Goal: Task Accomplishment & Management: Complete application form

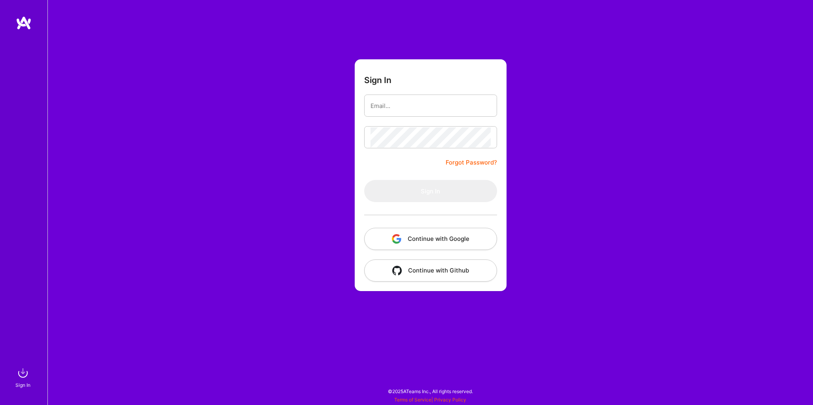
type input "[EMAIL_ADDRESS][DOMAIN_NAME]"
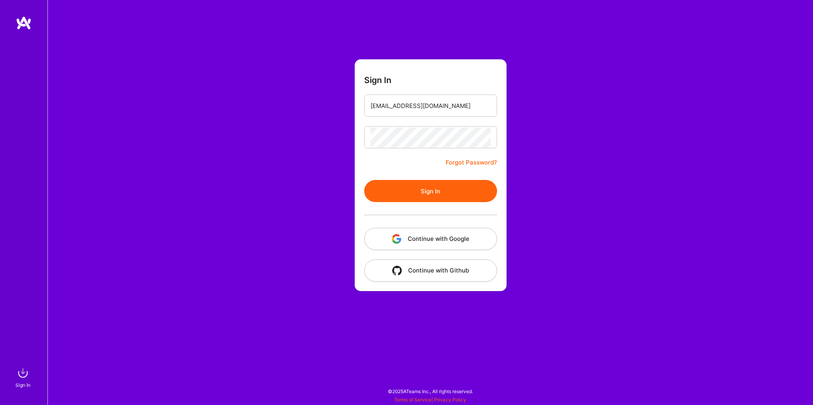
click at [438, 207] on div at bounding box center [430, 215] width 133 height 26
click at [451, 194] on button "Sign In" at bounding box center [430, 191] width 133 height 22
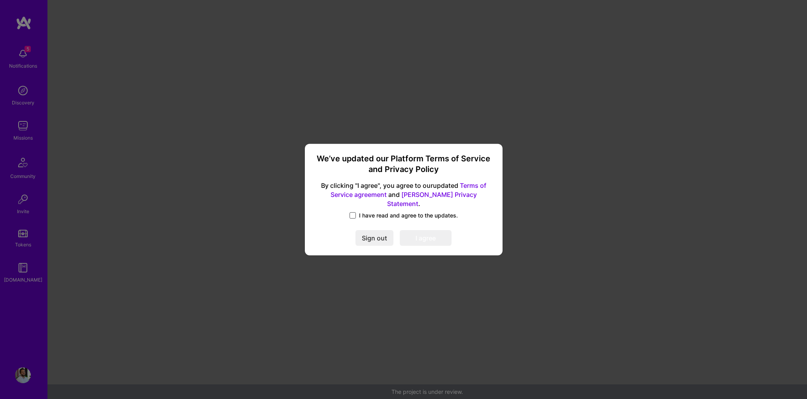
click at [352, 212] on span at bounding box center [353, 215] width 6 height 6
click at [0, 0] on input "I have read and agree to the updates." at bounding box center [0, 0] width 0 height 0
click at [442, 238] on button "I agree" at bounding box center [426, 238] width 52 height 16
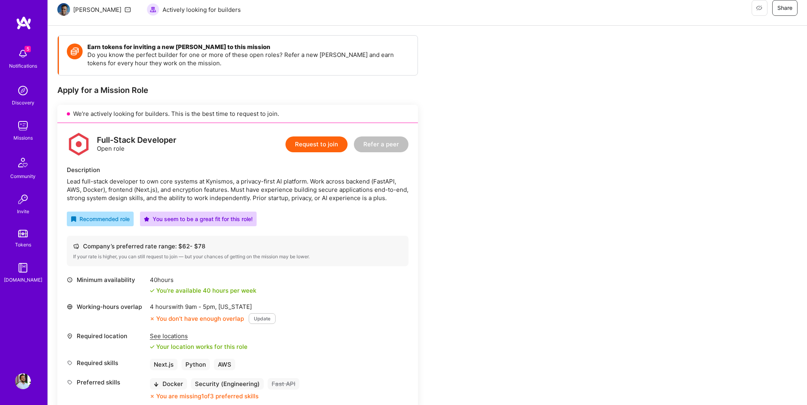
scroll to position [82, 0]
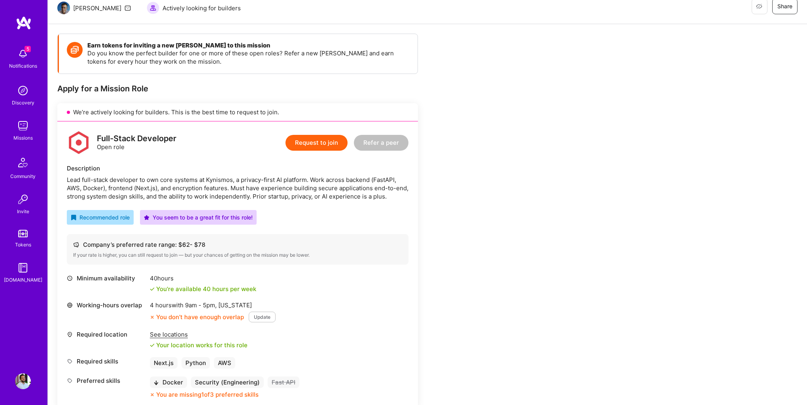
click at [269, 313] on button "Update" at bounding box center [262, 317] width 27 height 11
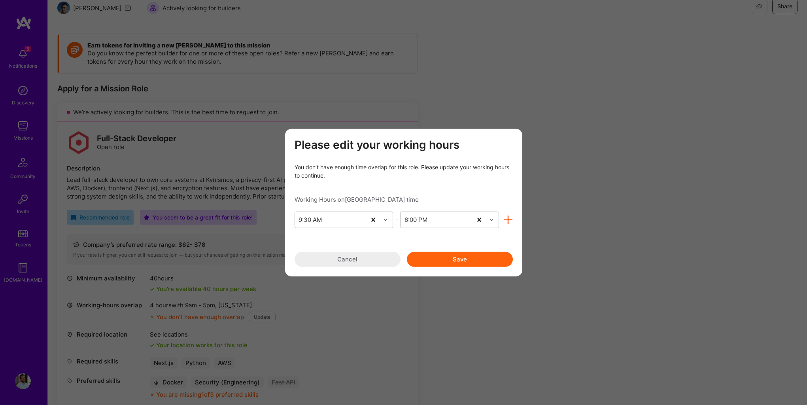
click at [447, 265] on button "Save" at bounding box center [460, 259] width 106 height 15
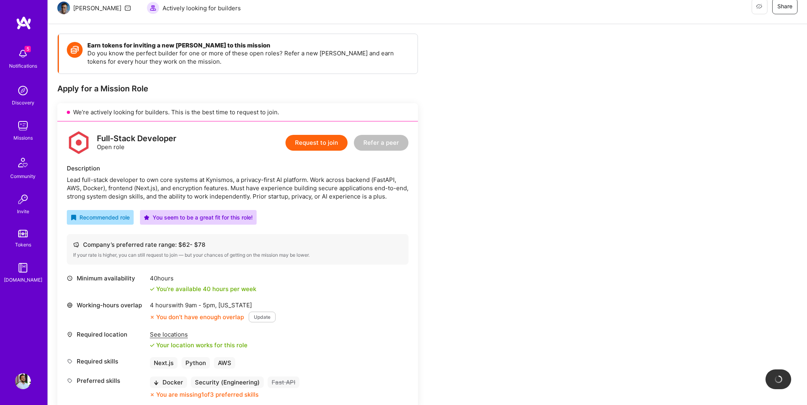
click at [261, 318] on button "Update" at bounding box center [262, 317] width 27 height 11
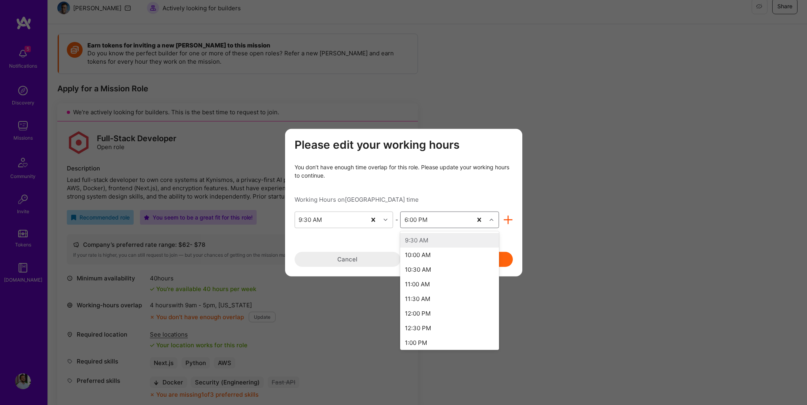
click at [437, 218] on div "6:00 PM" at bounding box center [437, 220] width 72 height 16
click at [426, 316] on div "7:00 PM" at bounding box center [449, 314] width 99 height 15
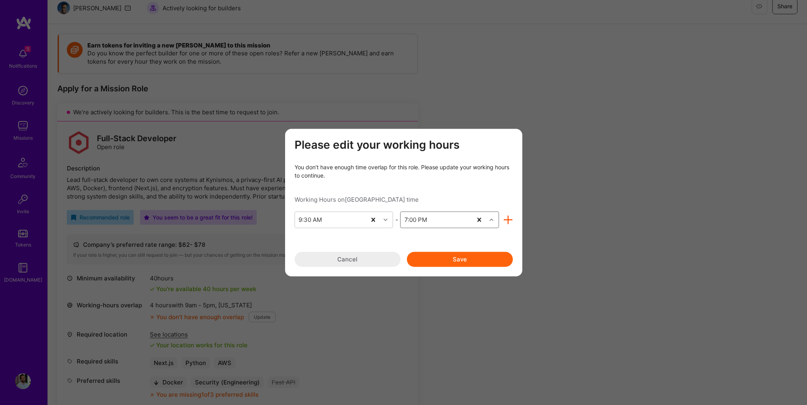
click at [468, 261] on button "Save" at bounding box center [460, 259] width 106 height 15
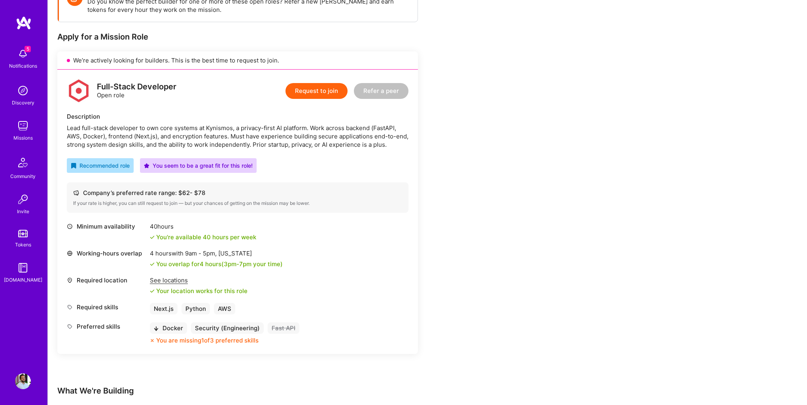
scroll to position [134, 0]
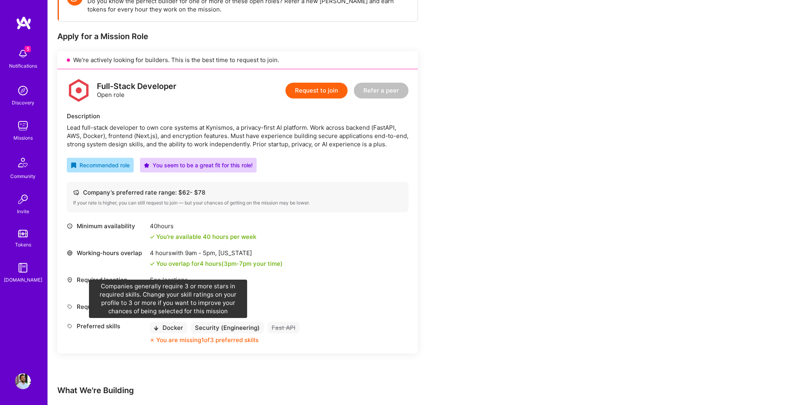
click at [159, 330] on div "Docker" at bounding box center [168, 327] width 37 height 11
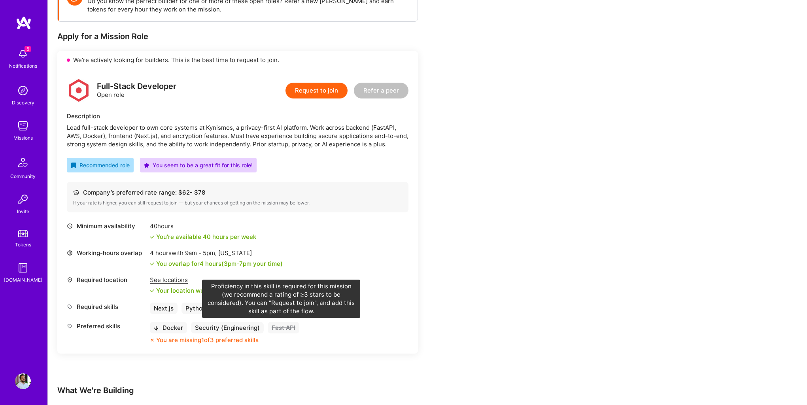
click at [287, 328] on div "Fast API" at bounding box center [284, 327] width 32 height 11
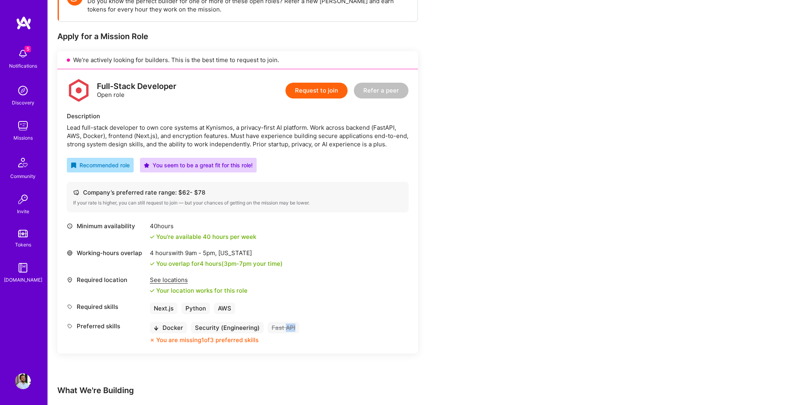
click at [287, 328] on div "Fast API" at bounding box center [284, 327] width 32 height 11
copy div "Fast API"
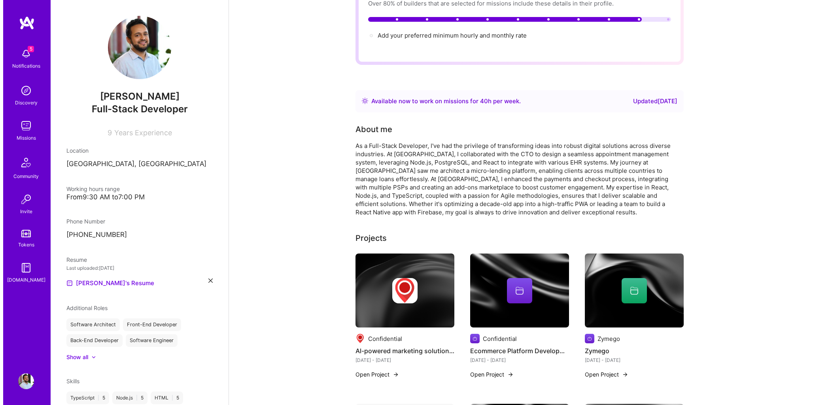
scroll to position [98, 0]
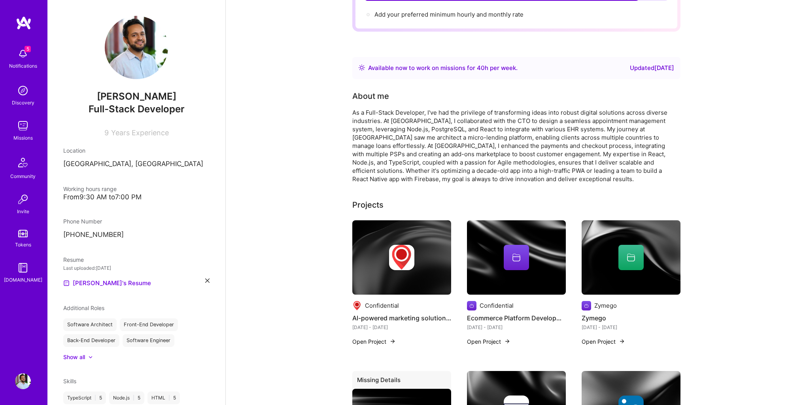
click at [421, 266] on img at bounding box center [401, 257] width 99 height 74
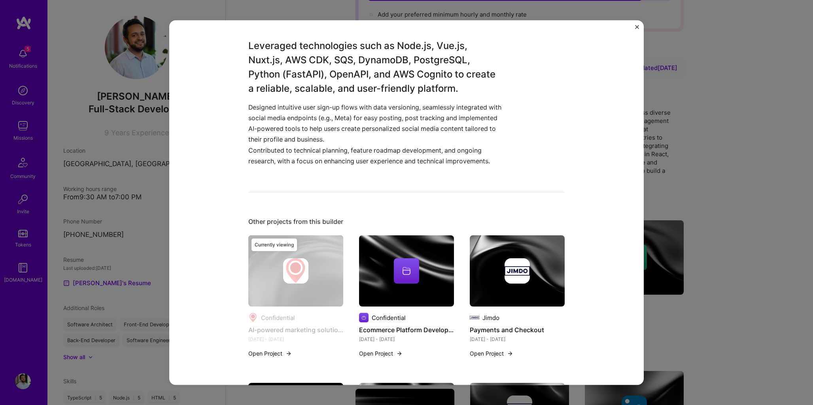
click at [392, 134] on p "Designed intuitive user sign-up flows with data versioning, seamlessly integrat…" at bounding box center [376, 123] width 257 height 43
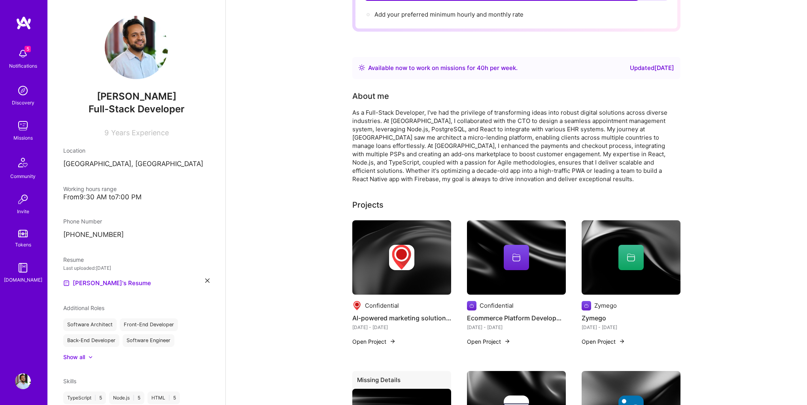
click at [392, 338] on img at bounding box center [393, 341] width 6 height 6
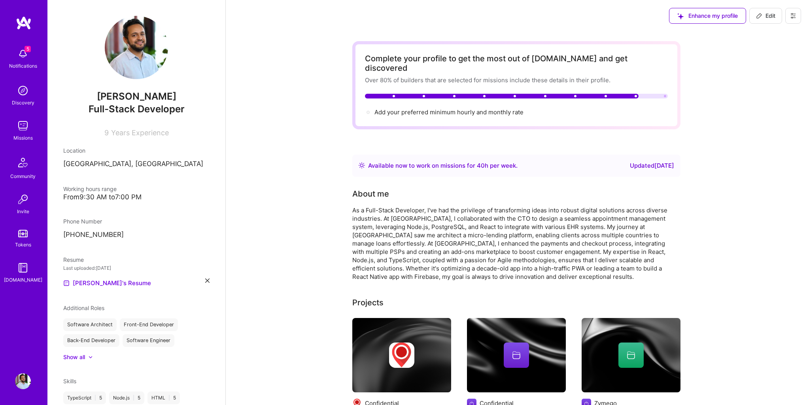
click at [764, 12] on span "Edit" at bounding box center [765, 16] width 19 height 8
select select "DE"
select select "Right Now"
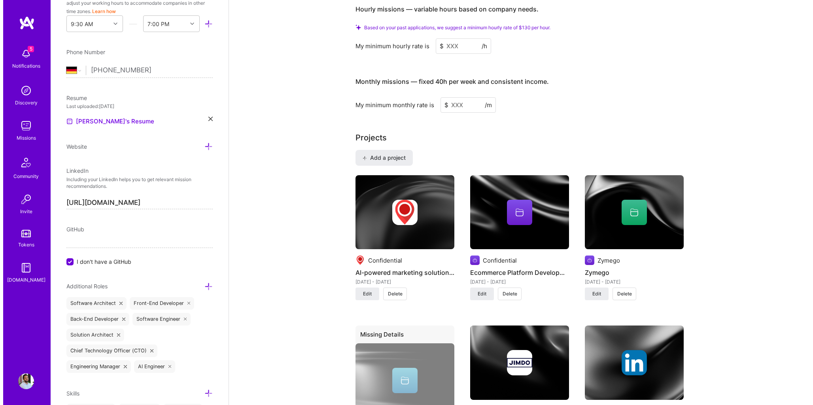
scroll to position [552, 0]
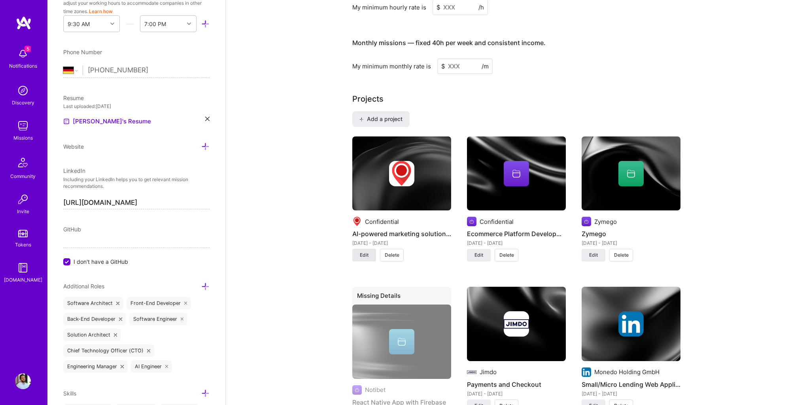
click at [367, 252] on span "Edit" at bounding box center [364, 255] width 9 height 7
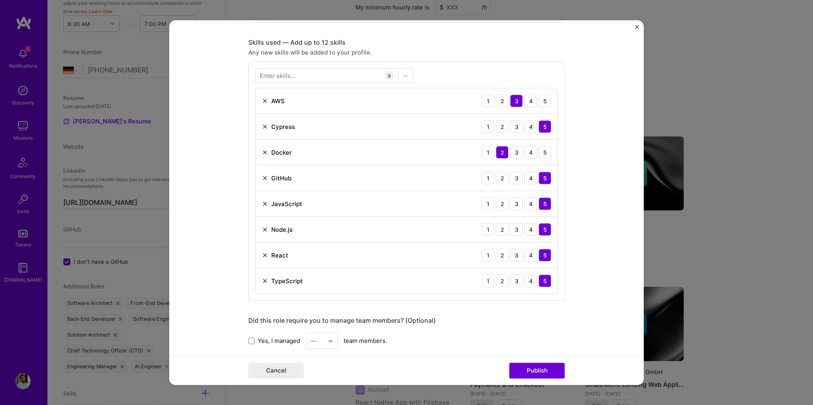
scroll to position [338, 0]
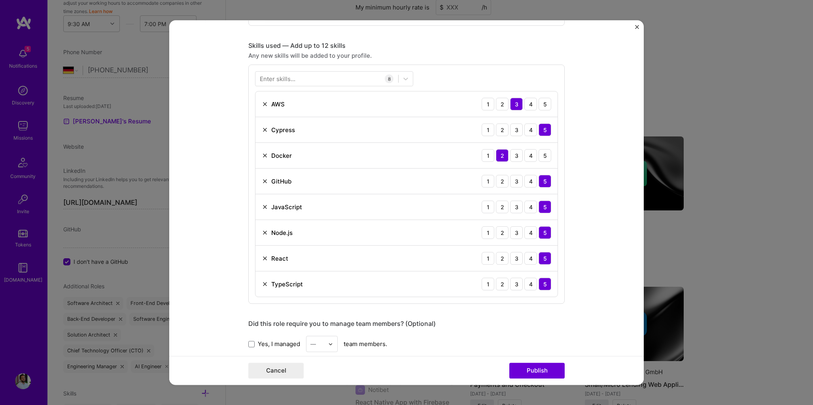
click at [288, 78] on div "Enter skills..." at bounding box center [278, 79] width 36 height 8
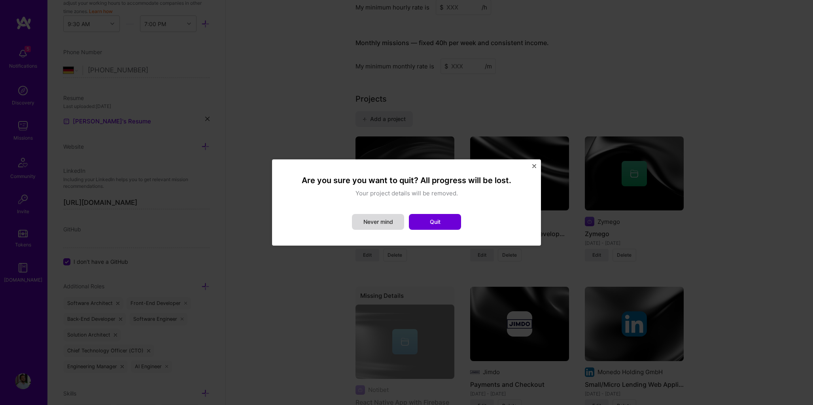
click at [375, 221] on button "Never mind" at bounding box center [378, 222] width 52 height 16
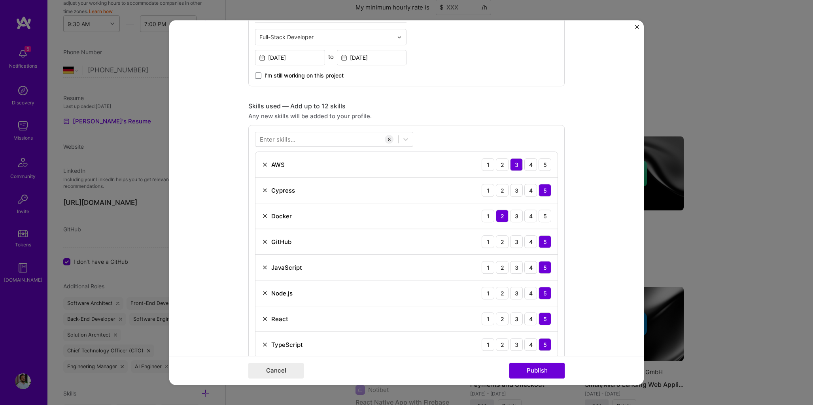
scroll to position [263, 0]
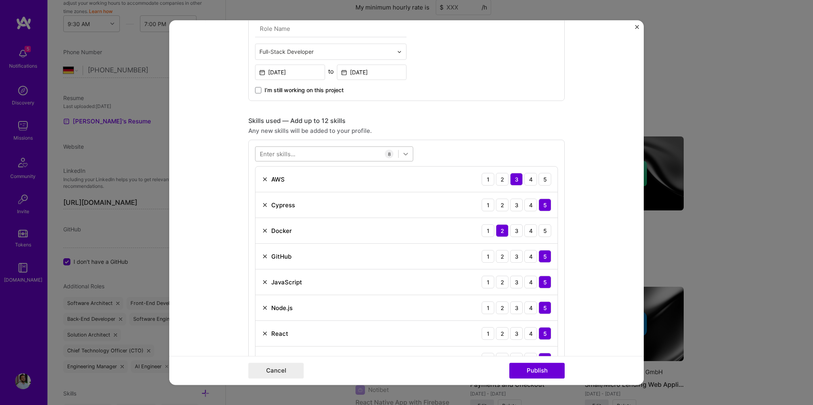
click at [405, 154] on icon at bounding box center [406, 154] width 8 height 8
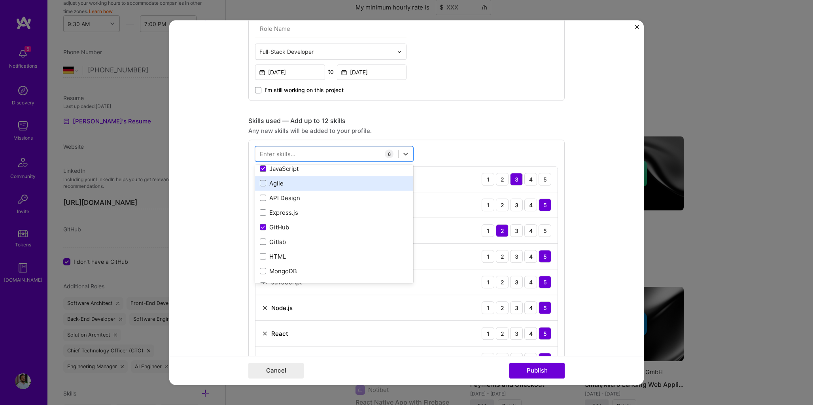
scroll to position [78, 0]
click at [294, 159] on div at bounding box center [327, 154] width 143 height 13
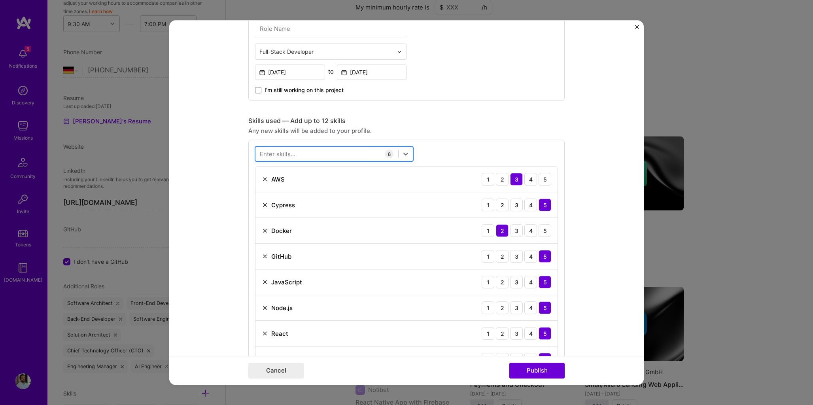
click at [293, 155] on div at bounding box center [327, 154] width 143 height 13
click at [262, 184] on span at bounding box center [263, 186] width 6 height 6
click at [0, 0] on input "checkbox" at bounding box center [0, 0] width 0 height 0
type input "py"
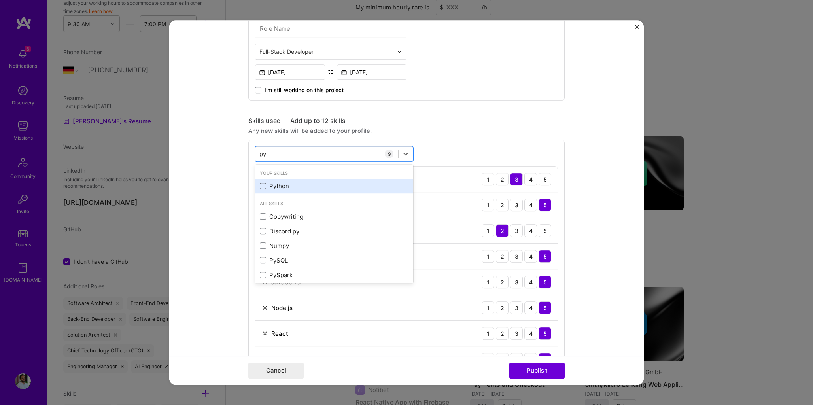
click at [262, 185] on span at bounding box center [263, 186] width 6 height 6
click at [0, 0] on input "checkbox" at bounding box center [0, 0] width 0 height 0
type input "git"
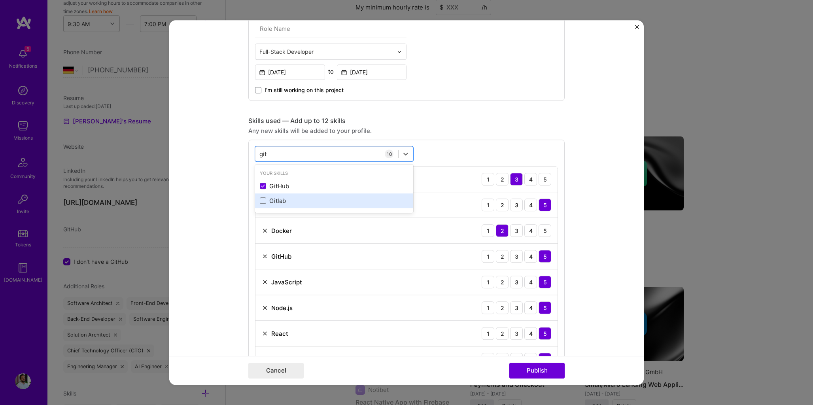
click at [275, 200] on div "Gitlab" at bounding box center [334, 201] width 149 height 8
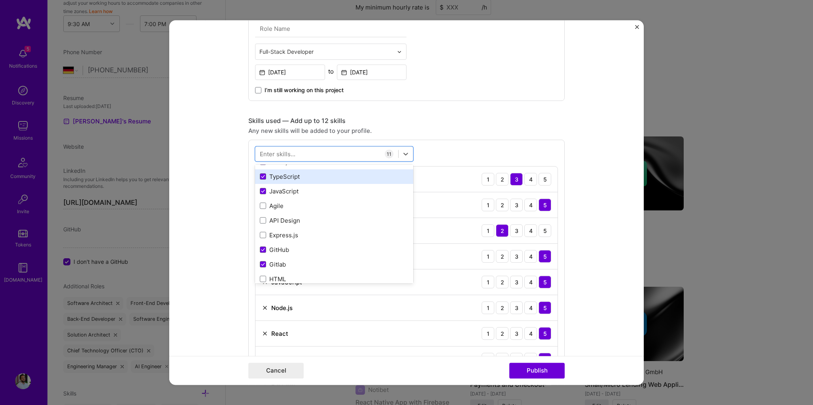
scroll to position [62, 0]
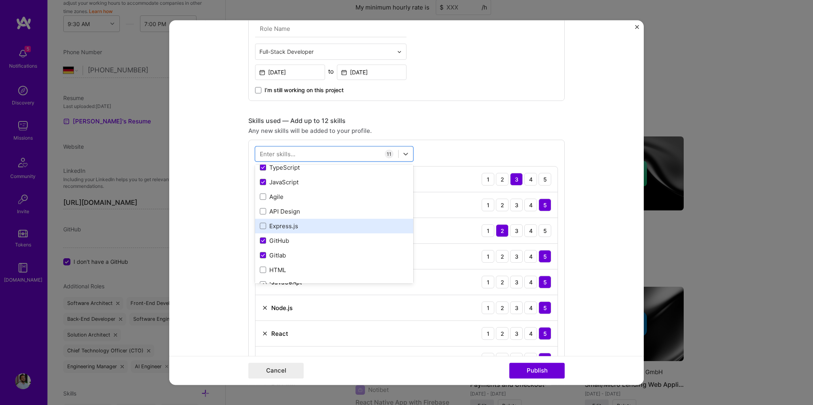
click at [292, 227] on div "Express.js" at bounding box center [334, 226] width 149 height 8
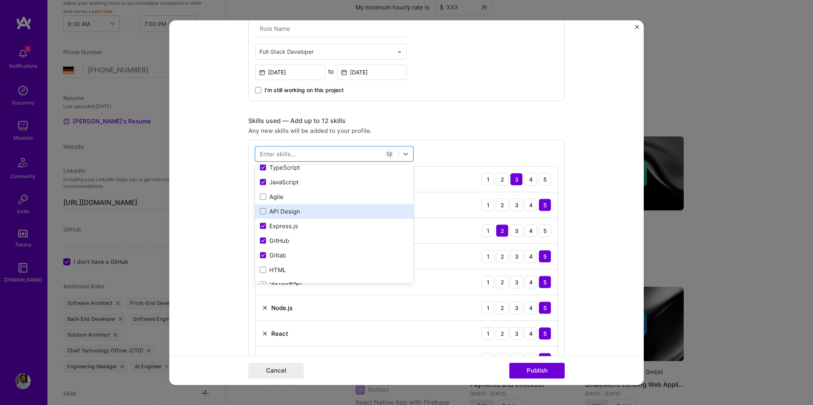
click at [286, 212] on div "API Design" at bounding box center [334, 211] width 149 height 8
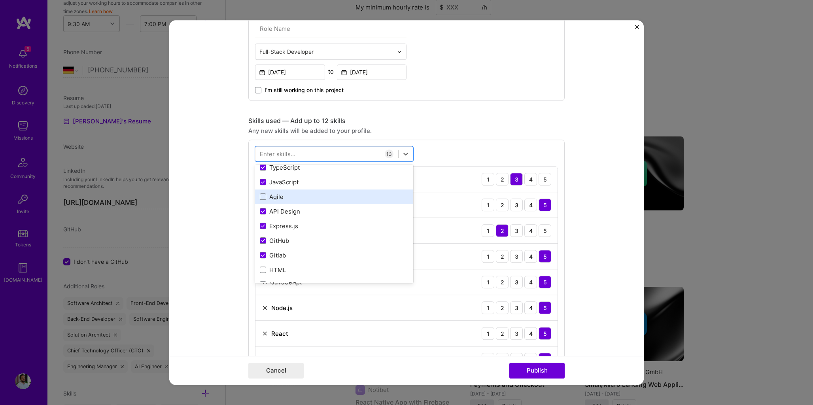
click at [286, 201] on div "Agile" at bounding box center [334, 196] width 158 height 15
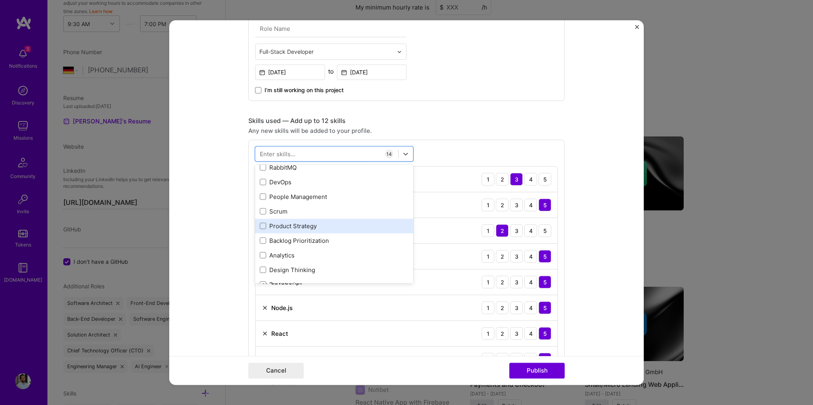
scroll to position [737, 0]
click at [329, 227] on div "Scrum" at bounding box center [334, 224] width 149 height 8
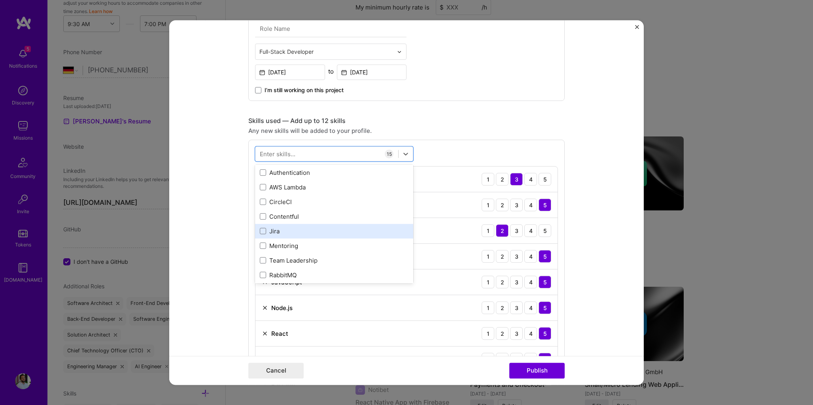
click at [311, 228] on div "Jira" at bounding box center [334, 231] width 149 height 8
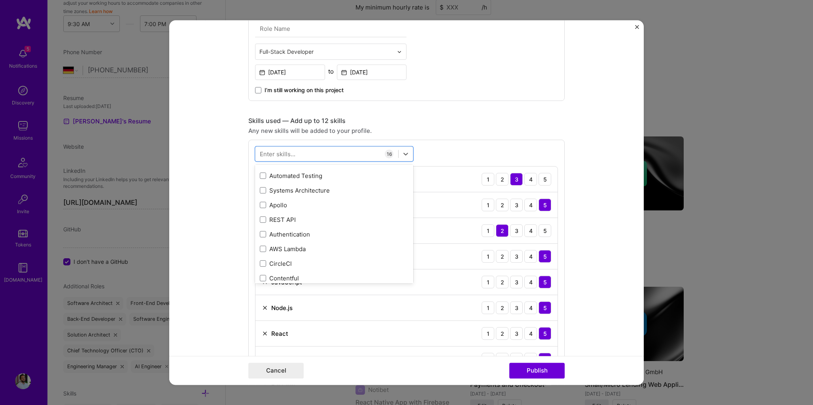
scroll to position [580, 0]
click at [307, 232] on div "Authentication" at bounding box center [334, 235] width 149 height 8
click at [303, 225] on div "REST API" at bounding box center [334, 220] width 158 height 15
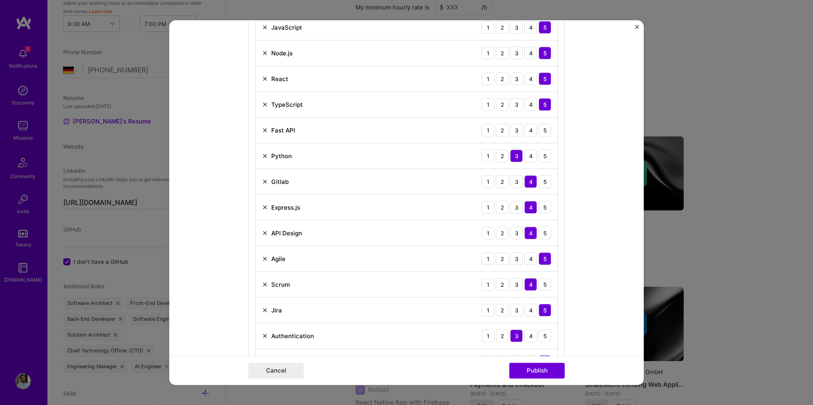
scroll to position [524, 0]
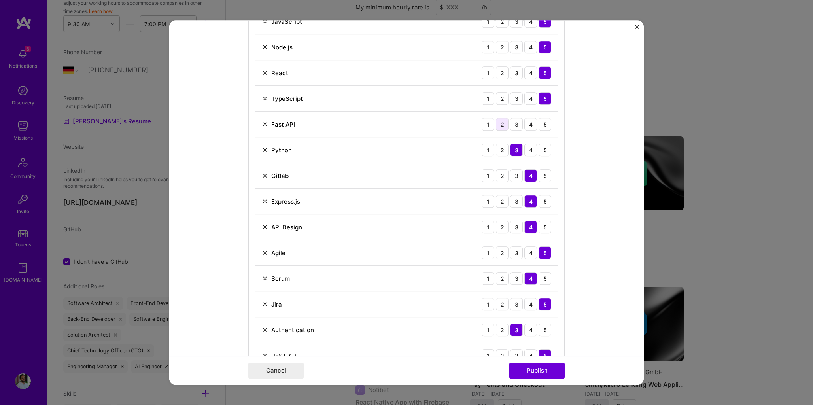
click at [496, 123] on div "2" at bounding box center [502, 124] width 13 height 13
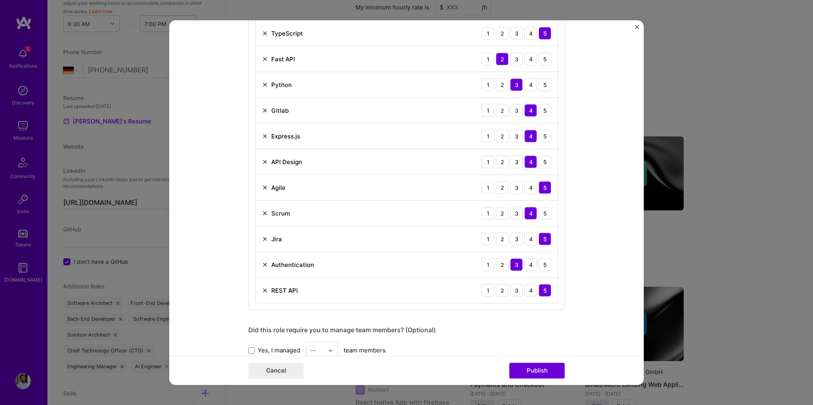
scroll to position [632, 0]
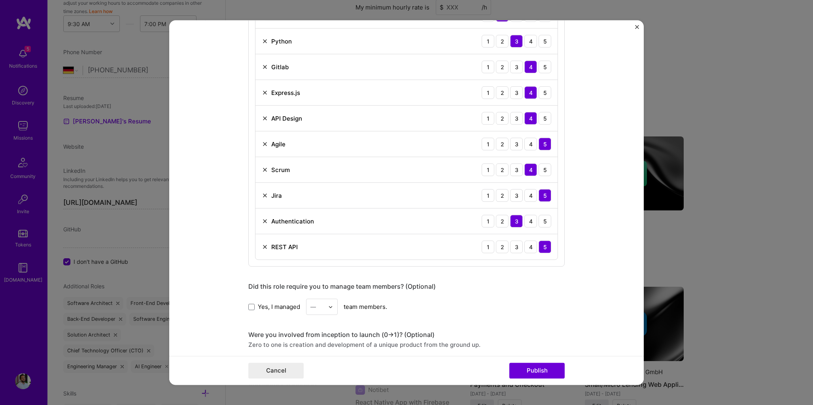
drag, startPoint x: 547, startPoint y: 371, endPoint x: 332, endPoint y: 307, distance: 224.5
click at [332, 307] on form "Project title AI-powered marketing solutions.(Senior Fullstack Engineer) Compan…" at bounding box center [406, 202] width 475 height 365
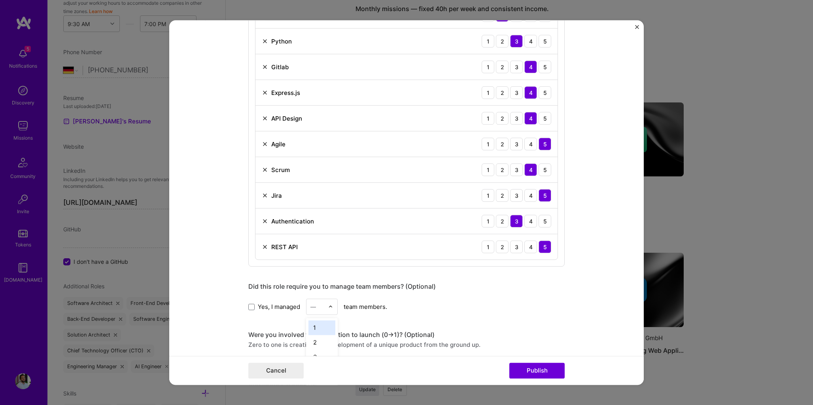
scroll to position [587, 0]
click at [333, 307] on div at bounding box center [332, 306] width 9 height 15
click at [320, 341] on div "2" at bounding box center [322, 342] width 27 height 15
click at [550, 373] on button "Publish" at bounding box center [536, 371] width 55 height 16
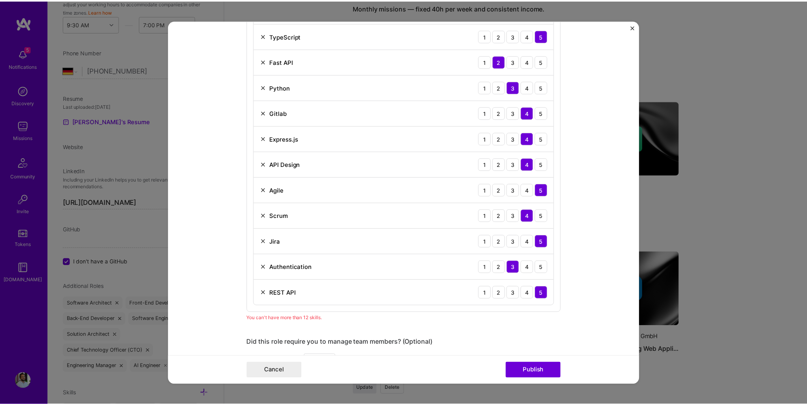
scroll to position [582, 0]
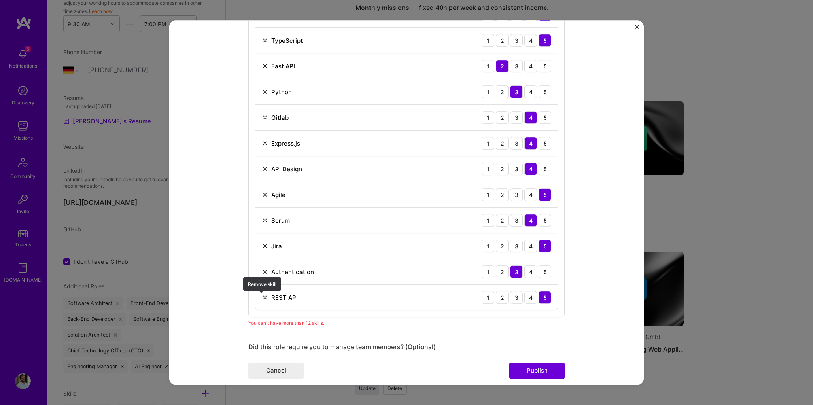
click at [262, 297] on img at bounding box center [265, 297] width 6 height 6
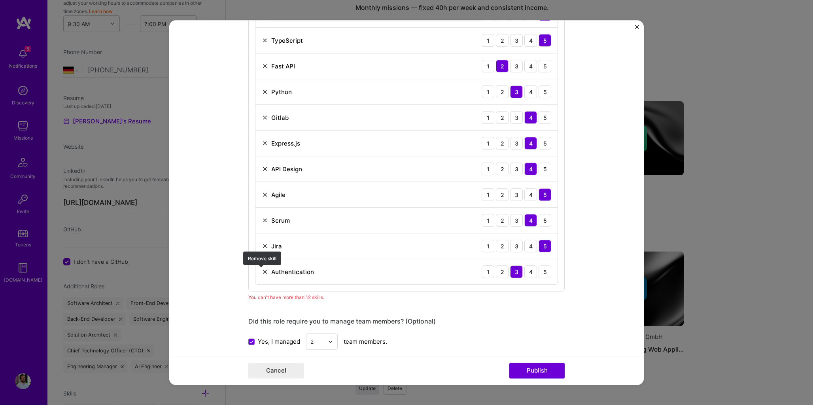
click at [262, 269] on img at bounding box center [265, 272] width 6 height 6
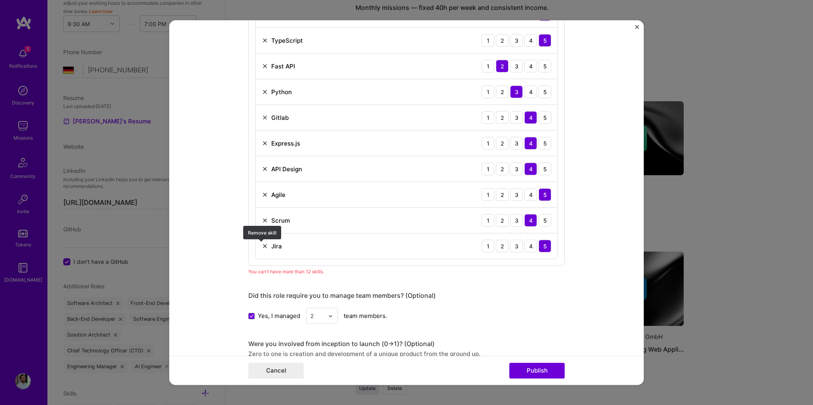
click at [263, 246] on img at bounding box center [265, 246] width 6 height 6
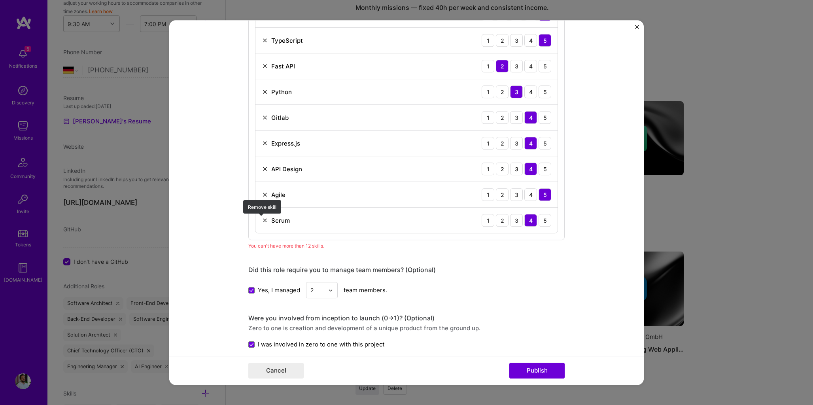
click at [263, 218] on img at bounding box center [265, 220] width 6 height 6
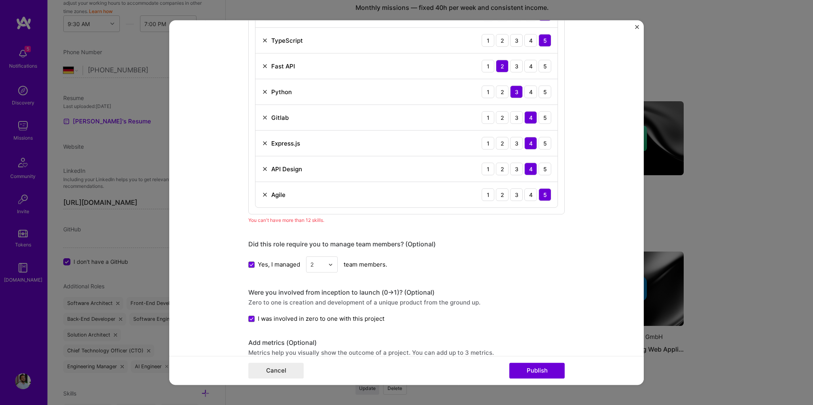
click at [262, 171] on img at bounding box center [265, 169] width 6 height 6
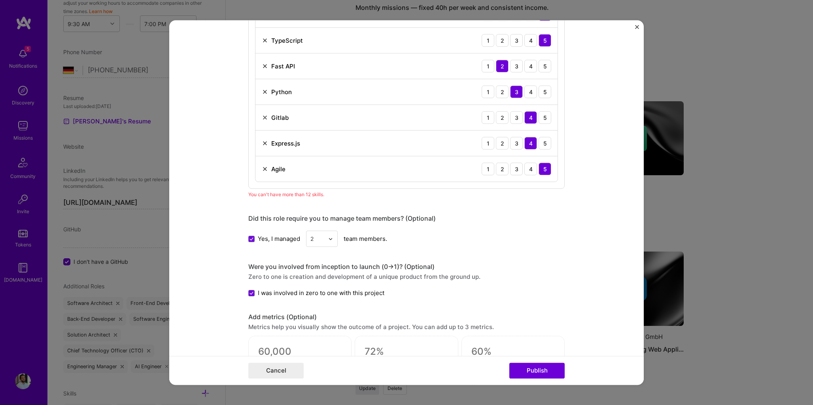
click at [263, 142] on img at bounding box center [265, 143] width 6 height 6
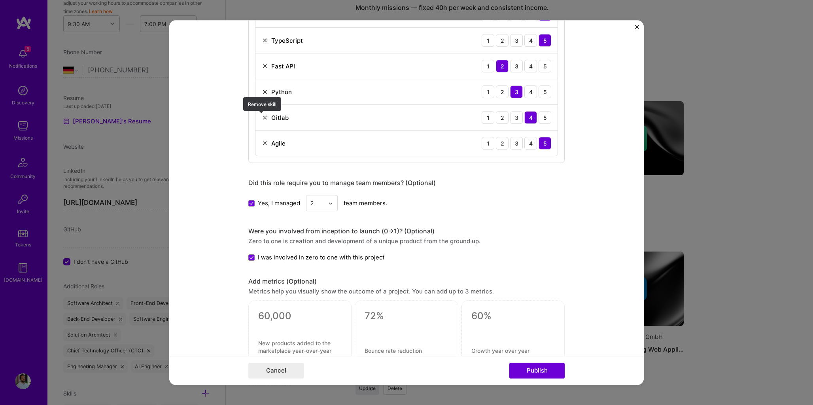
click at [262, 121] on img at bounding box center [265, 117] width 6 height 6
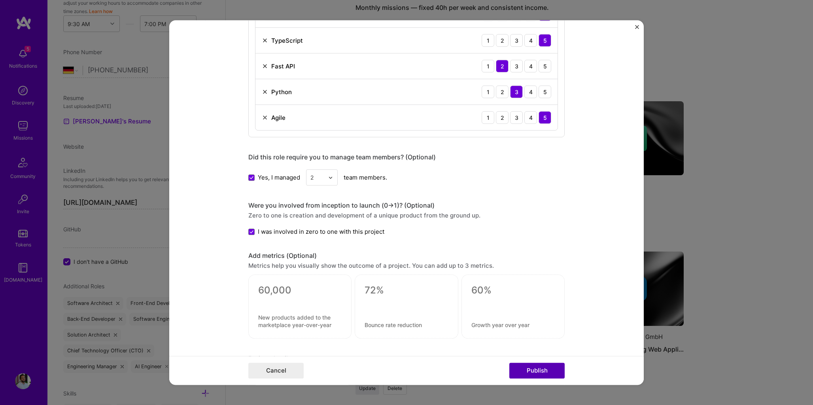
click at [549, 370] on button "Publish" at bounding box center [536, 371] width 55 height 16
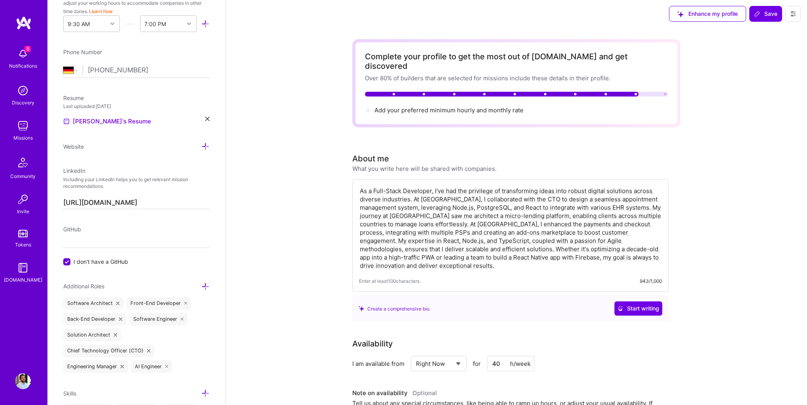
scroll to position [0, 0]
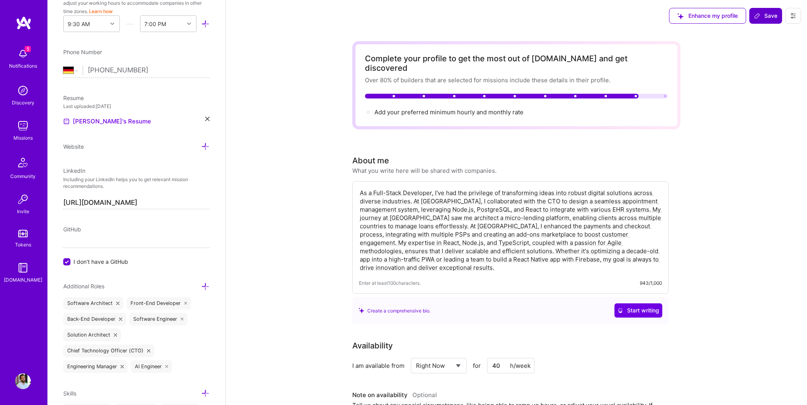
click at [764, 13] on span "Save" at bounding box center [765, 16] width 23 height 8
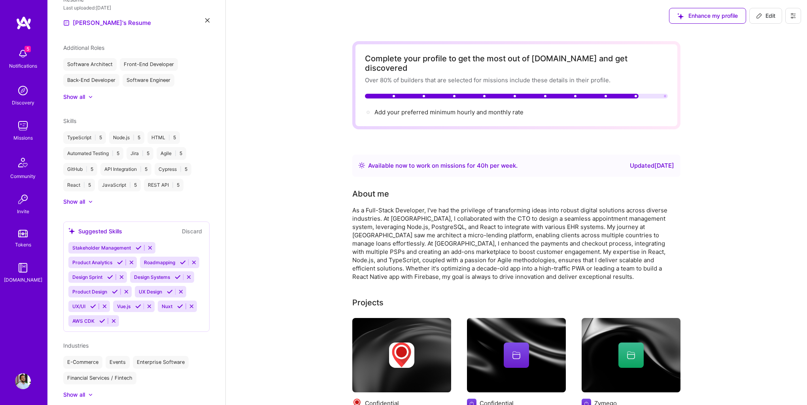
scroll to position [178, 0]
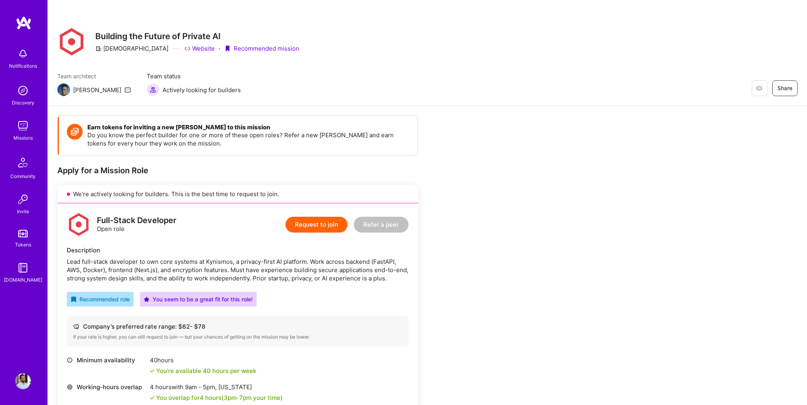
scroll to position [134, 0]
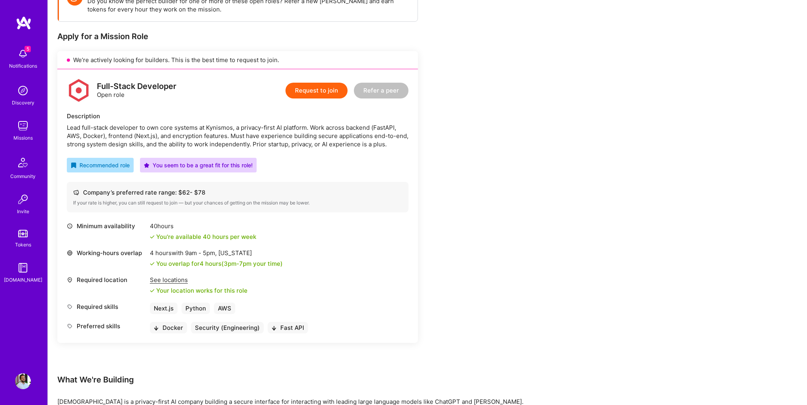
click at [342, 94] on button "Request to join" at bounding box center [317, 91] width 62 height 16
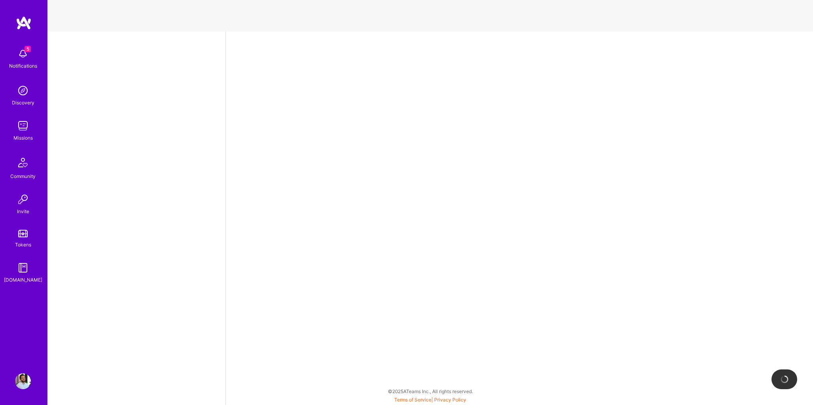
select select "DE"
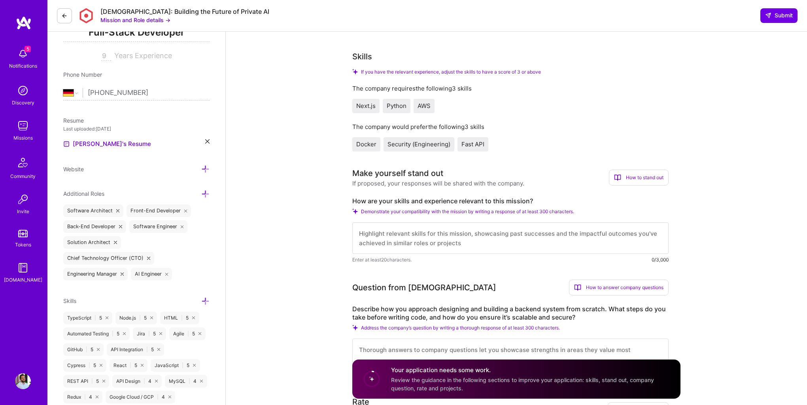
scroll to position [127, 0]
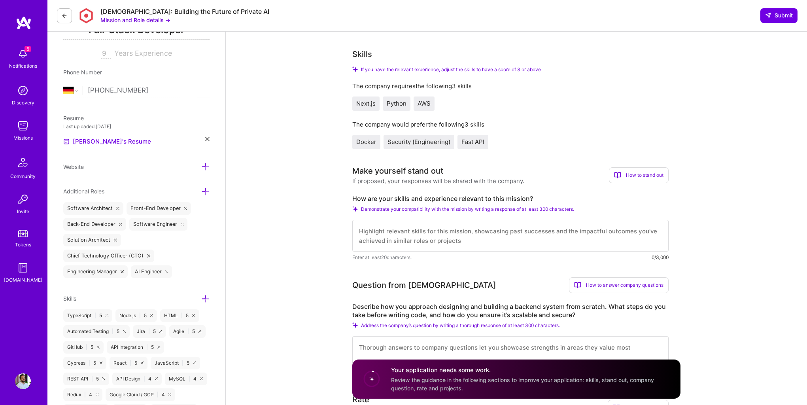
click at [437, 198] on label "How are your skills and experience relevant to this mission?" at bounding box center [510, 199] width 316 height 8
copy label "How are your skills and experience relevant to this mission?"
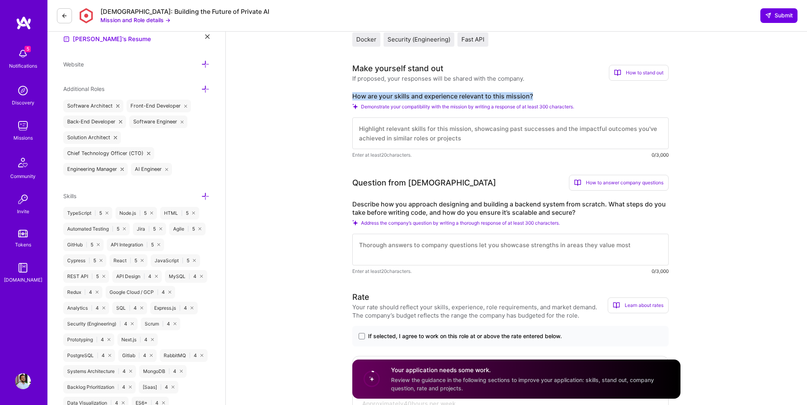
scroll to position [235, 0]
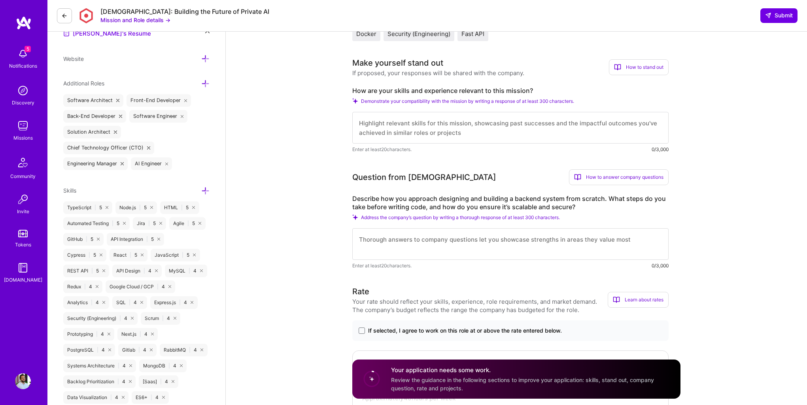
click at [392, 201] on label "Describe how you approach designing and building a backend system from scratch.…" at bounding box center [510, 203] width 316 height 17
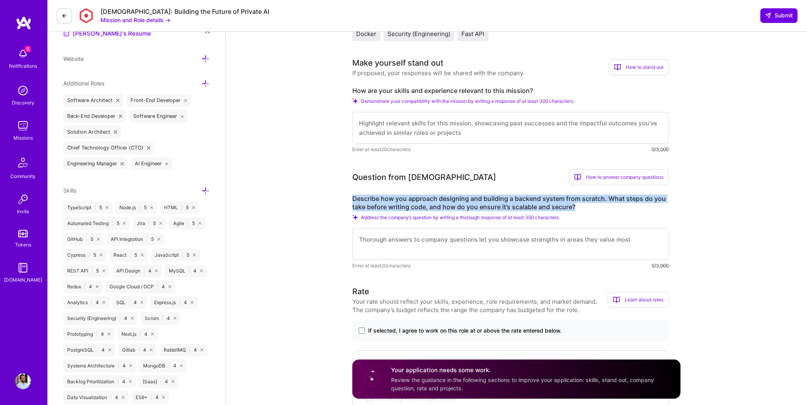
click at [392, 201] on label "Describe how you approach designing and building a backend system from scratch.…" at bounding box center [510, 203] width 316 height 17
copy label "Describe how you approach designing and building a backend system from scratch.…"
click at [383, 329] on span "If selected, I agree to work on this role at or above the rate entered below." at bounding box center [465, 331] width 194 height 8
click at [0, 0] on input "If selected, I agree to work on this role at or above the rate entered below." at bounding box center [0, 0] width 0 height 0
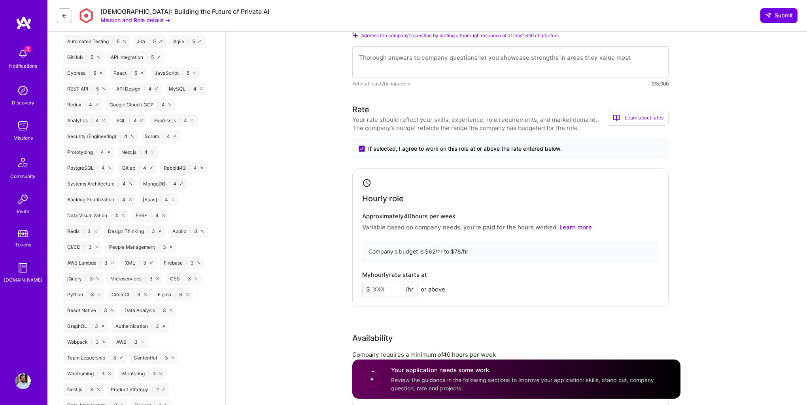
scroll to position [417, 0]
click at [388, 287] on input at bounding box center [389, 289] width 55 height 15
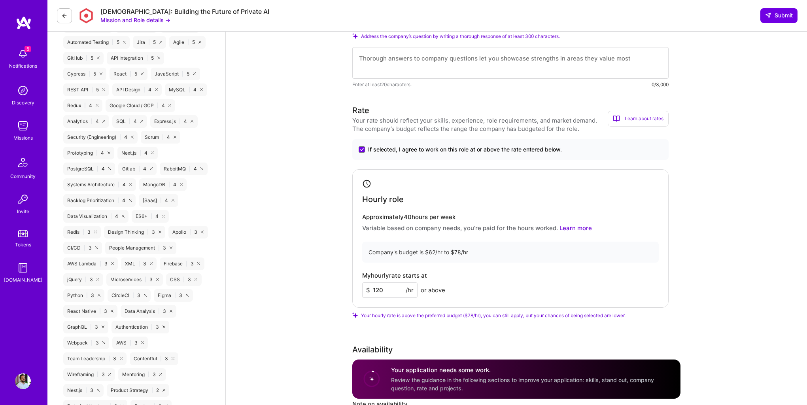
type input "120"
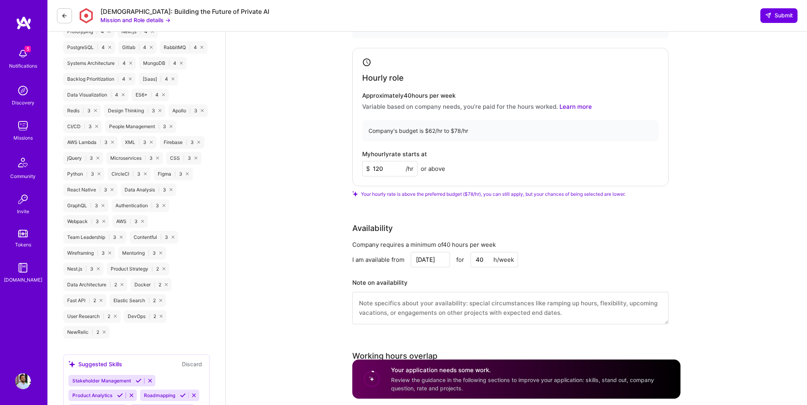
scroll to position [551, 0]
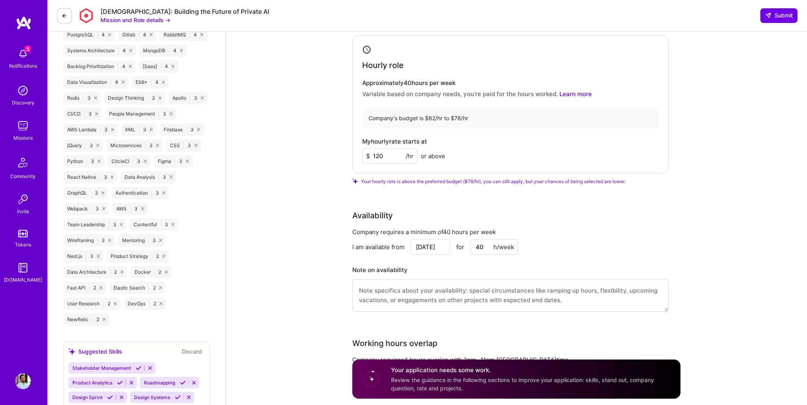
click at [439, 248] on input "Aug 12" at bounding box center [430, 246] width 39 height 15
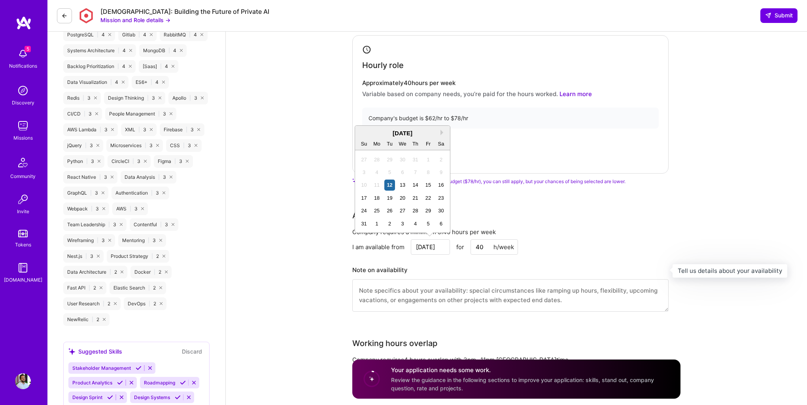
click at [309, 284] on div "Full-Stack Developer role description Lead full-stack developer to own core sys…" at bounding box center [516, 413] width 581 height 1865
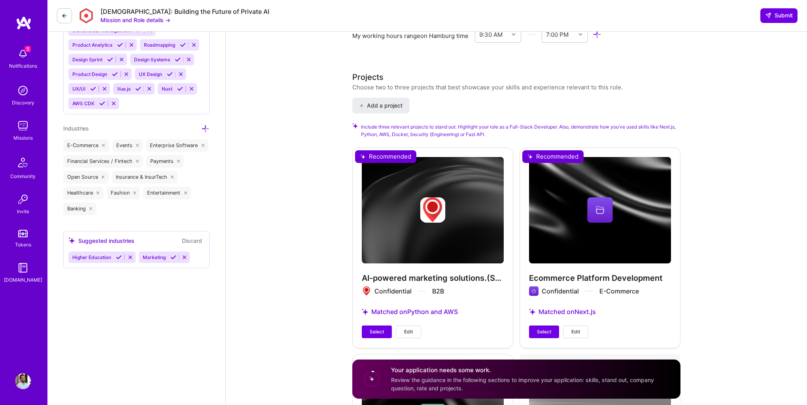
scroll to position [889, 0]
click at [380, 334] on span "Select" at bounding box center [377, 331] width 14 height 7
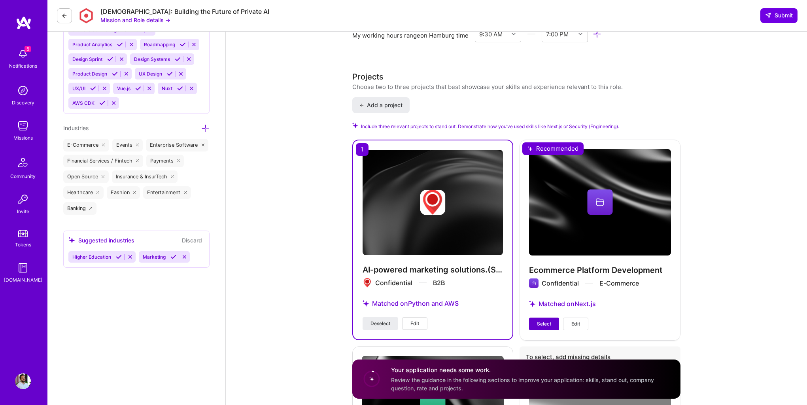
click at [549, 323] on span "Select" at bounding box center [544, 323] width 14 height 7
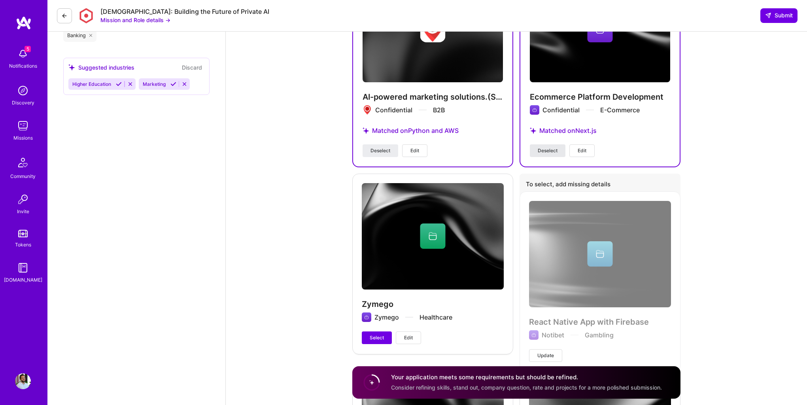
scroll to position [1079, 0]
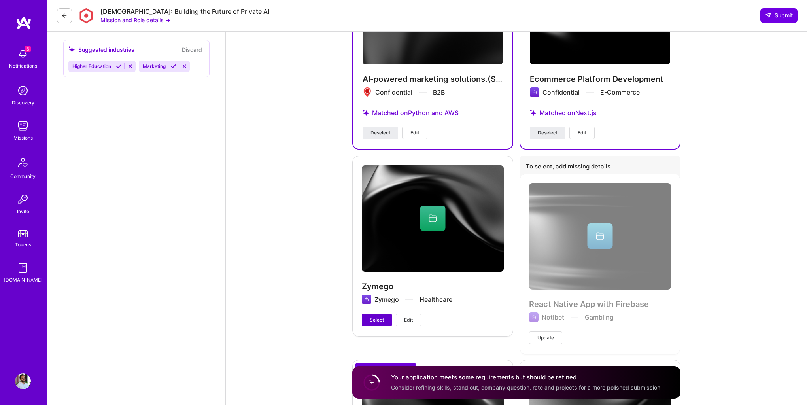
click at [381, 315] on button "Select" at bounding box center [377, 320] width 30 height 13
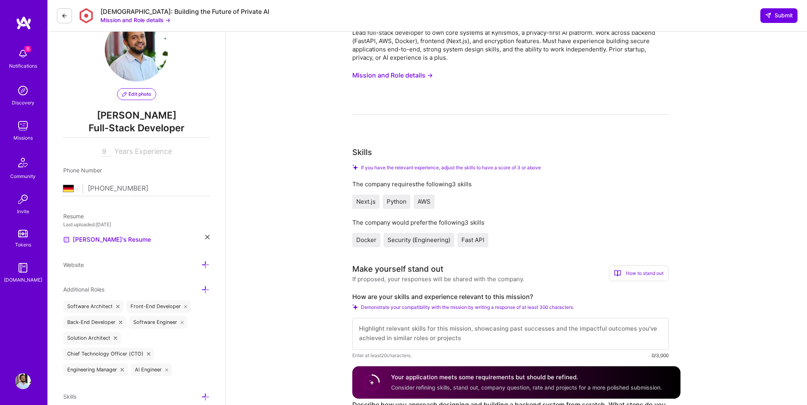
scroll to position [0, 0]
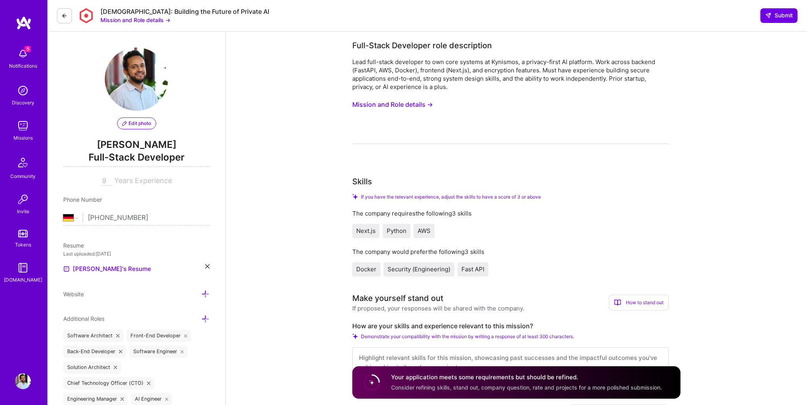
click at [392, 82] on div "Lead full-stack developer to own core systems at Kynismos, a privacy-first AI p…" at bounding box center [510, 74] width 316 height 33
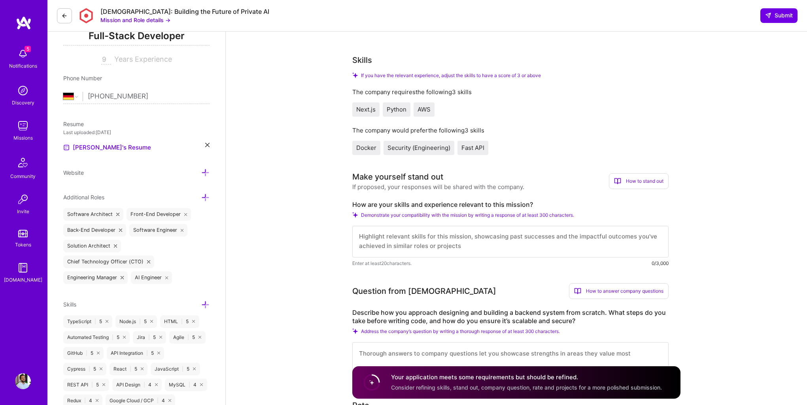
scroll to position [147, 0]
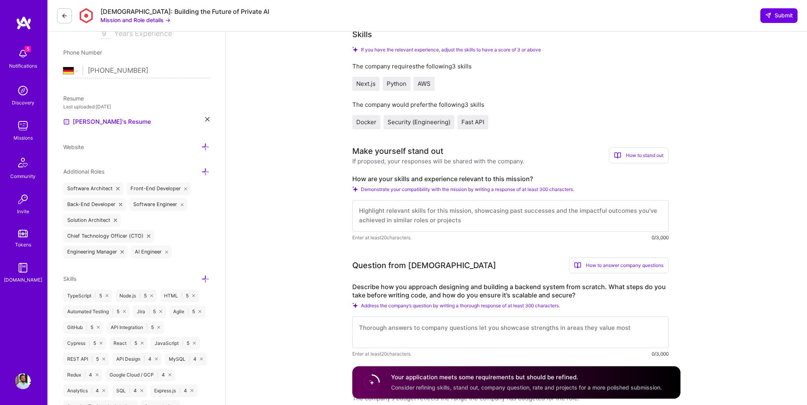
click at [415, 210] on textarea at bounding box center [510, 216] width 316 height 32
paste textarea "I’ve built secure, scalable apps from scratch using Python, FastAPI, AWS, Docke…"
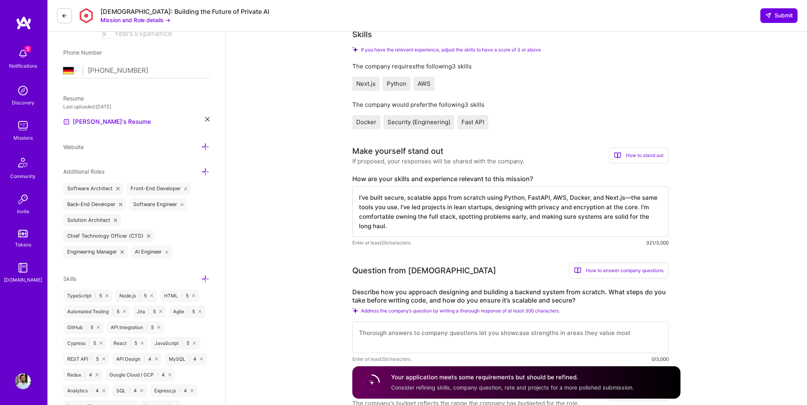
type textarea "I’ve built secure, scalable apps from scratch using Python, FastAPI, AWS, Docke…"
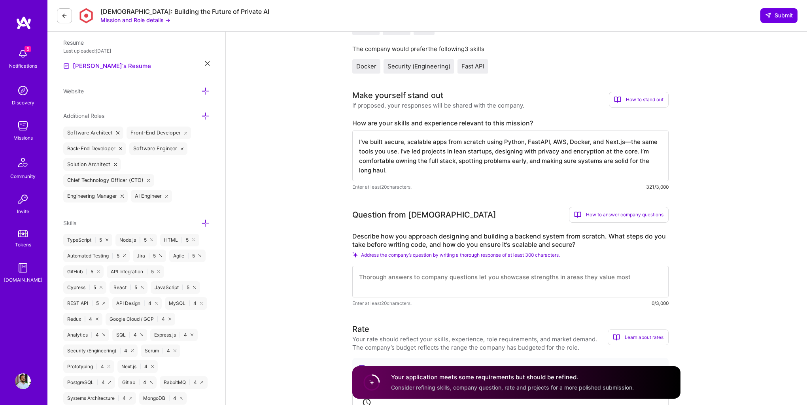
scroll to position [212, 0]
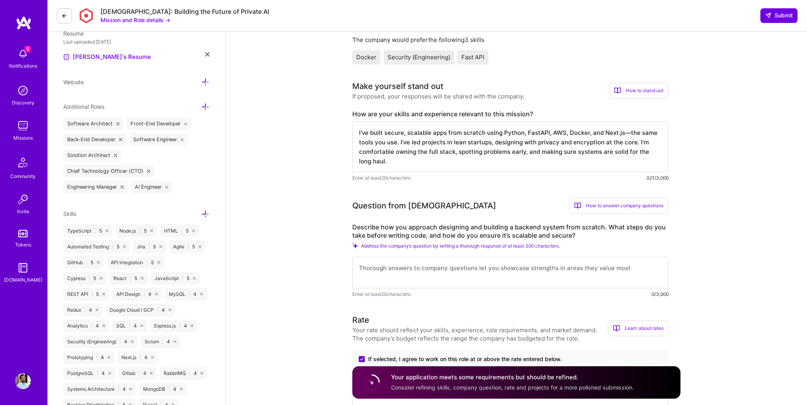
click at [421, 277] on textarea at bounding box center [510, 273] width 316 height 32
paste textarea "I start by understanding what the system needs to do and how it needs to grow. …"
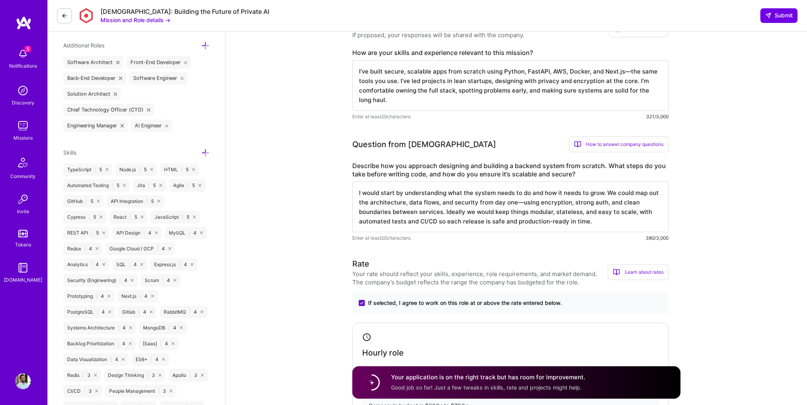
scroll to position [76, 0]
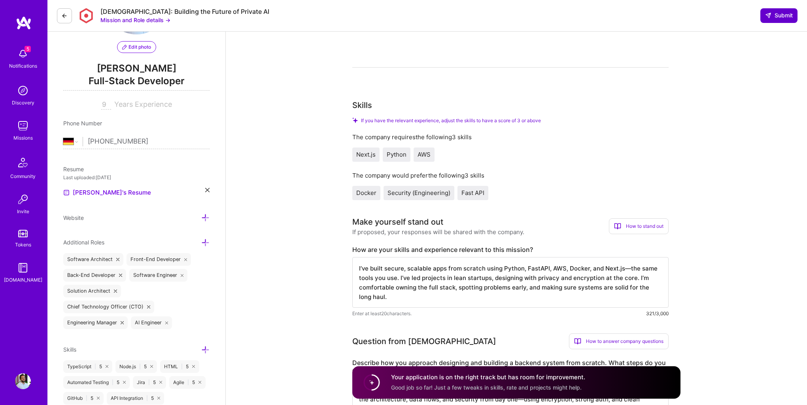
type textarea "I would start by understanding what the system needs to do and how it needs to …"
click at [783, 19] on span "Submit" at bounding box center [779, 15] width 28 height 8
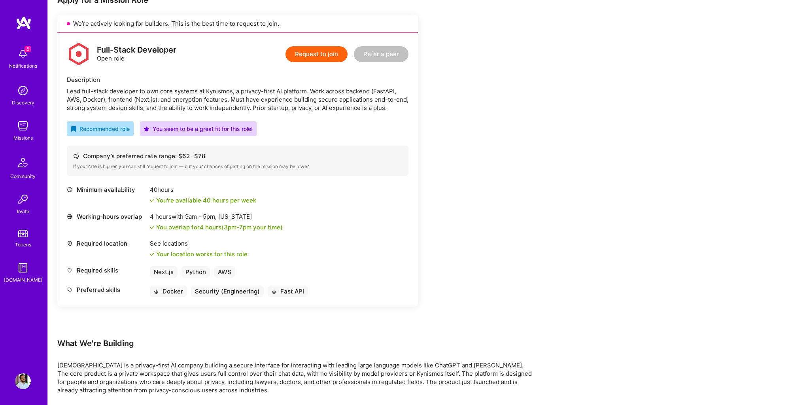
scroll to position [184, 0]
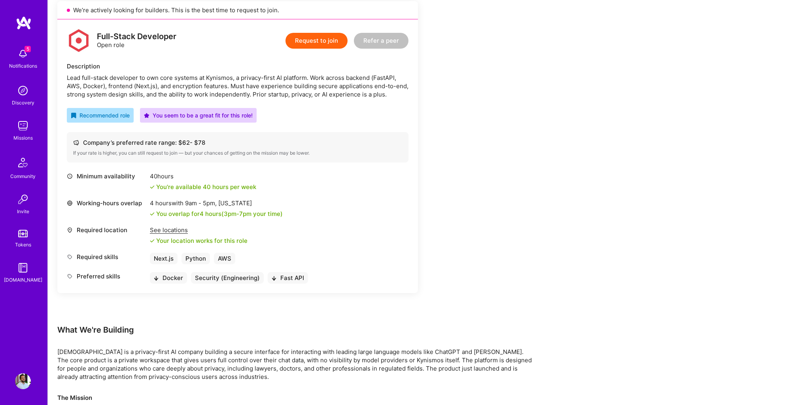
click at [335, 135] on div "Company’s preferred rate range: $ 62 - $ 78 If your rate is higher, you can sti…" at bounding box center [238, 147] width 342 height 30
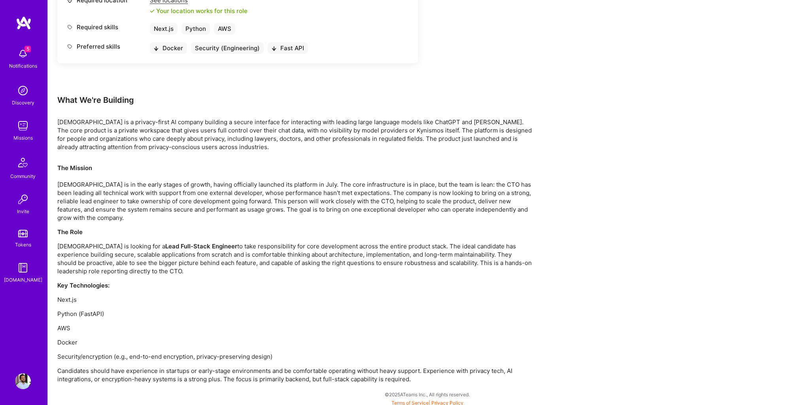
scroll to position [417, 0]
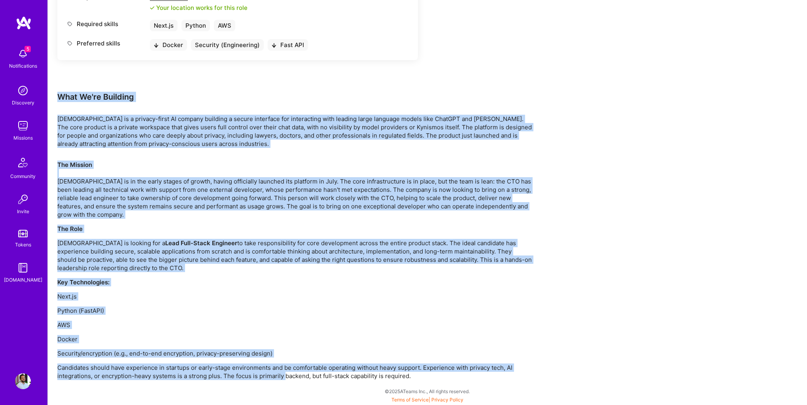
drag, startPoint x: 59, startPoint y: 93, endPoint x: 286, endPoint y: 379, distance: 364.6
click at [286, 379] on div "Earn tokens for inviting a new A.Teamer to this mission Do you know the perfect…" at bounding box center [294, 40] width 475 height 682
copy div "What We're Building Kynismos is a privacy-first AI company building a secure in…"
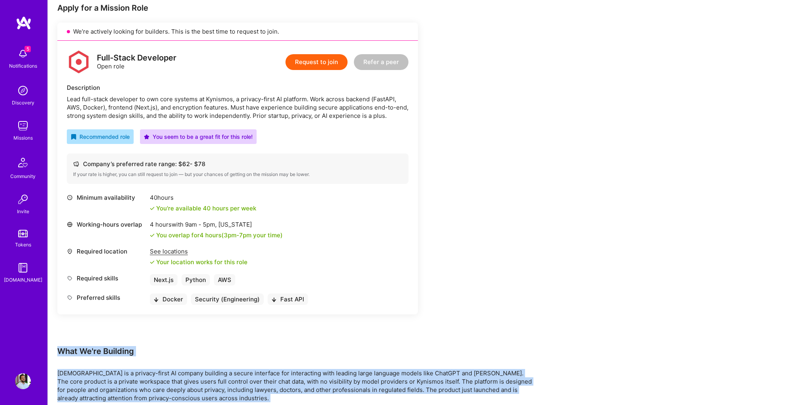
scroll to position [98, 0]
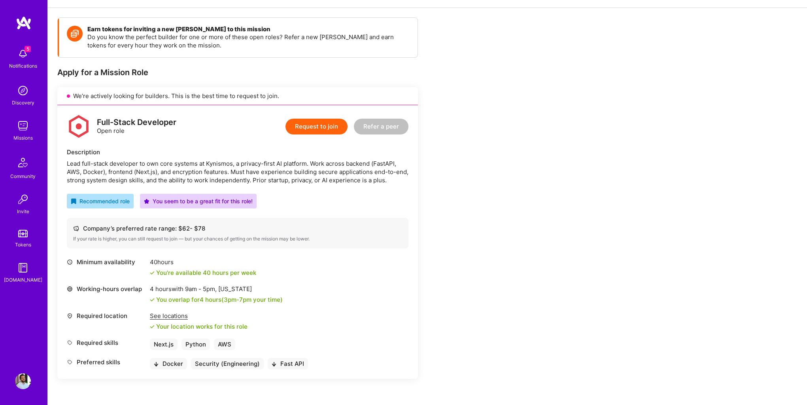
click at [298, 179] on div "Lead full-stack developer to own core systems at Kynismos, a privacy-first AI p…" at bounding box center [238, 171] width 342 height 25
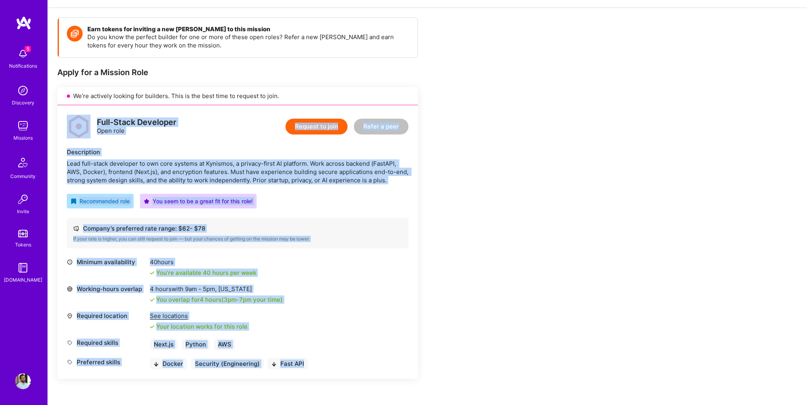
drag, startPoint x: 316, startPoint y: 366, endPoint x: 64, endPoint y: 125, distance: 349.2
click at [64, 125] on div "Full-Stack Developer Open role Request to join Refer a peer Description Lead fu…" at bounding box center [237, 242] width 361 height 274
copy div "Full-Stack Developer Open role Request to join Refer a peer Description Lead fu…"
